Goal: Task Accomplishment & Management: Use online tool/utility

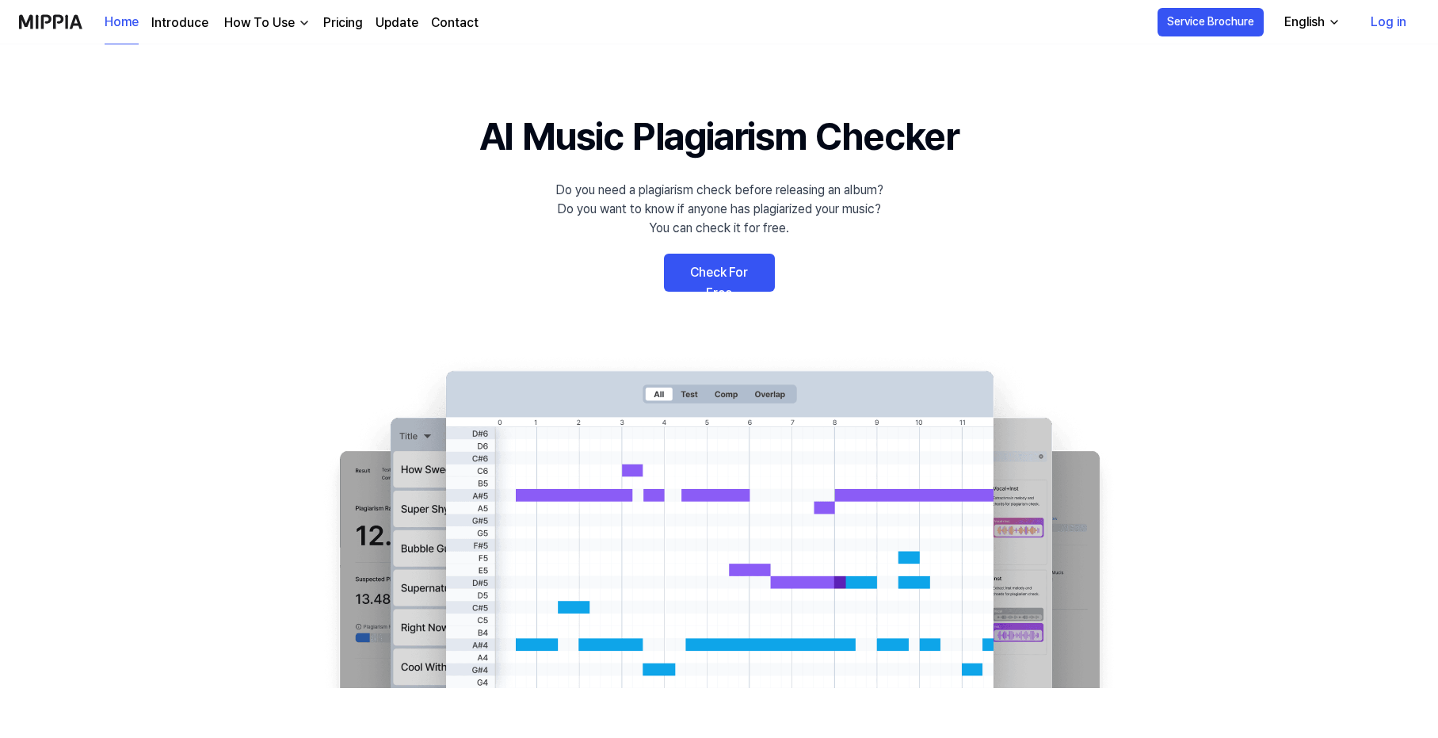
click at [1384, 24] on link "Log in" at bounding box center [1388, 22] width 61 height 44
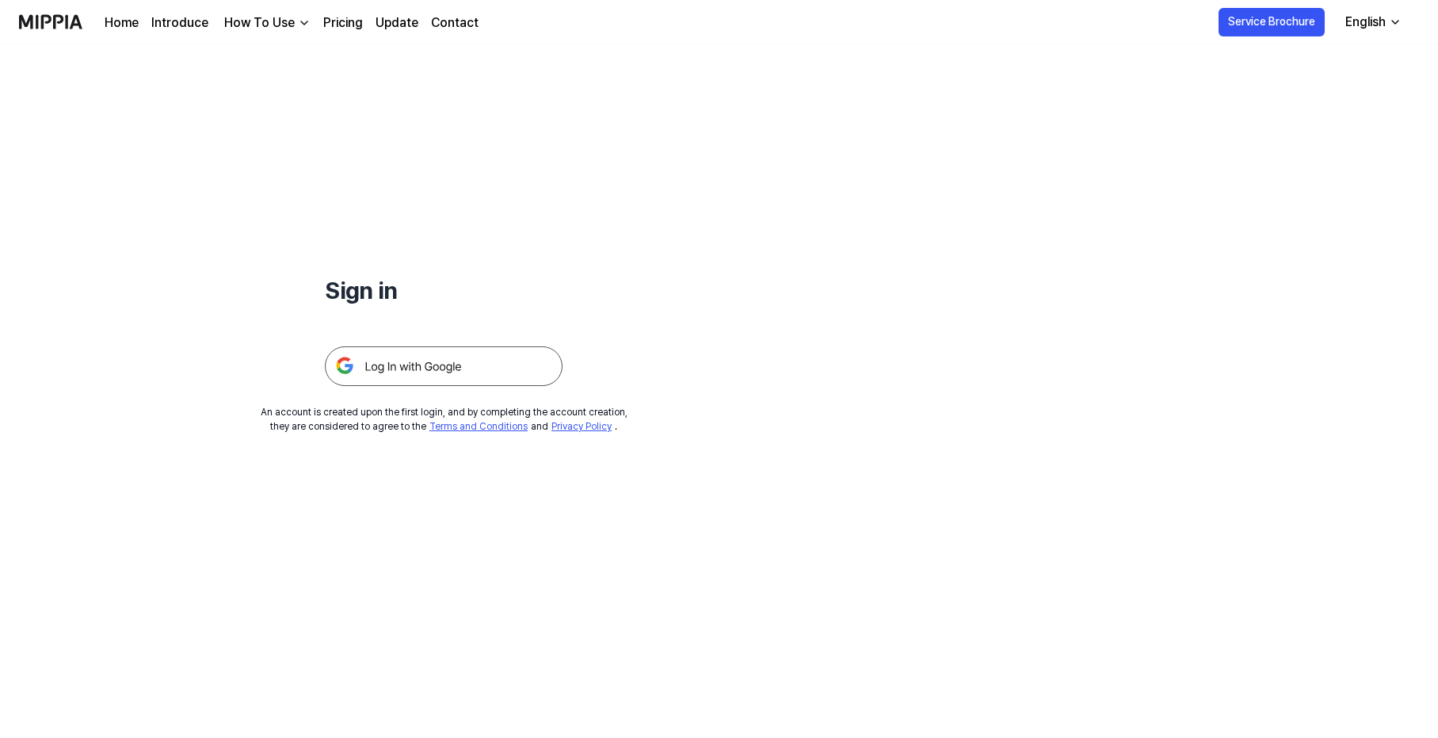
click at [475, 370] on img at bounding box center [444, 366] width 238 height 40
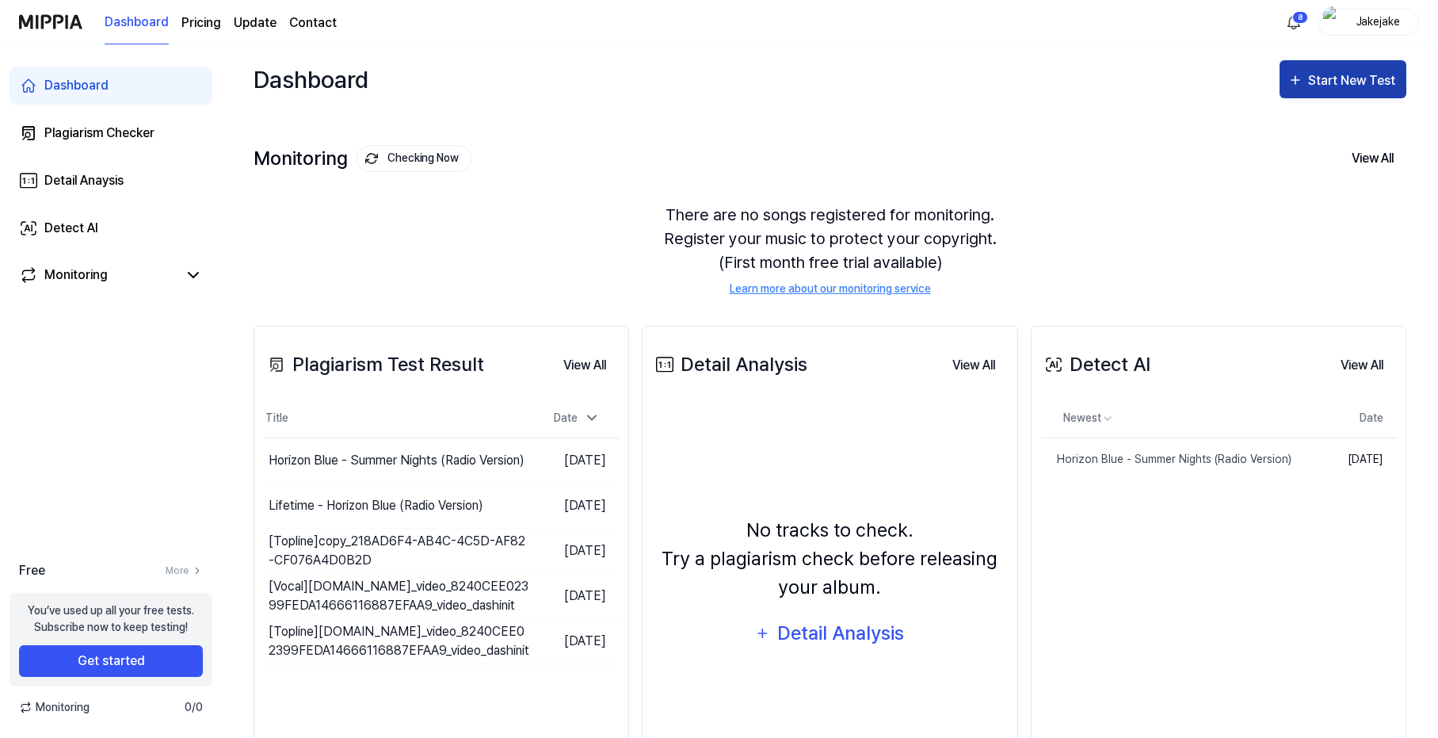
click at [1307, 71] on div "Start New Test" at bounding box center [1342, 81] width 111 height 21
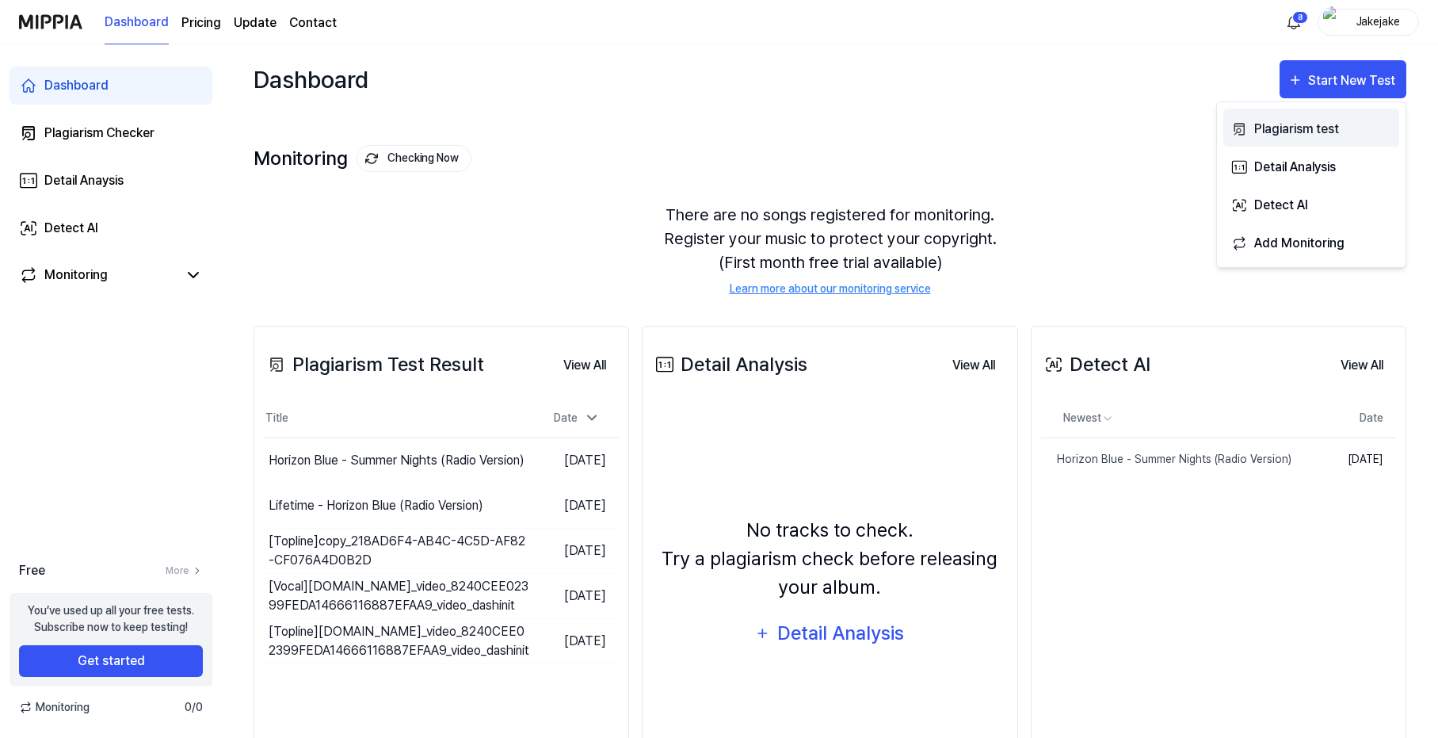
click at [1290, 139] on div "Plagiarism test" at bounding box center [1323, 129] width 138 height 21
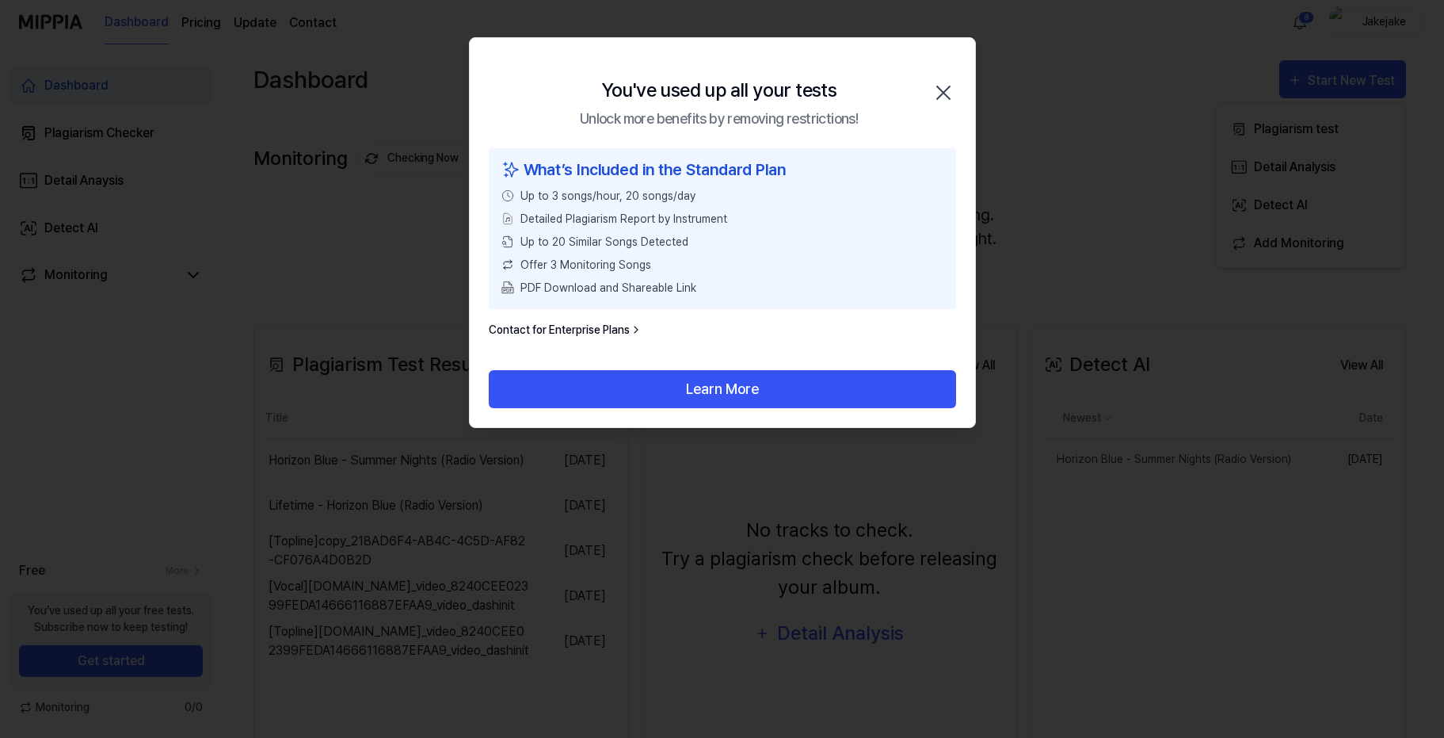
click at [940, 82] on icon "button" at bounding box center [943, 92] width 25 height 25
